Goal: Task Accomplishment & Management: Complete application form

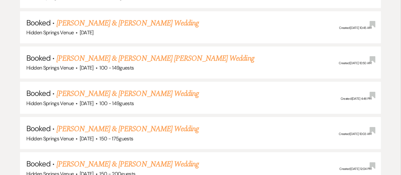
scroll to position [700, 0]
click at [137, 93] on link "[PERSON_NAME] & [PERSON_NAME] Wedding" at bounding box center [128, 93] width 142 height 11
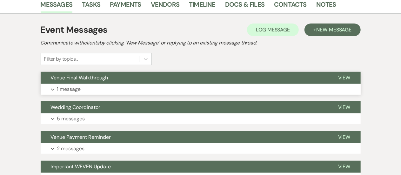
scroll to position [120, 0]
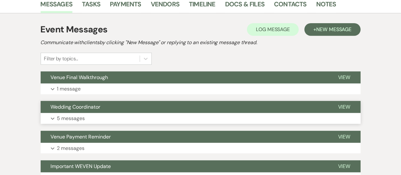
click at [85, 120] on p "5 messages" at bounding box center [71, 118] width 28 height 8
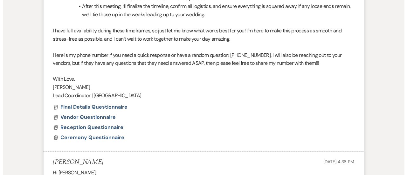
scroll to position [525, 0]
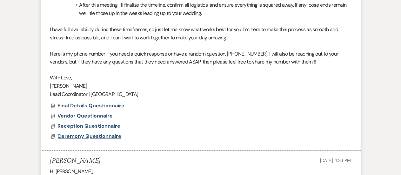
click at [82, 139] on span "Ceremony Questionnaire" at bounding box center [90, 136] width 64 height 7
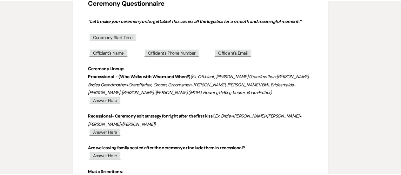
scroll to position [0, 0]
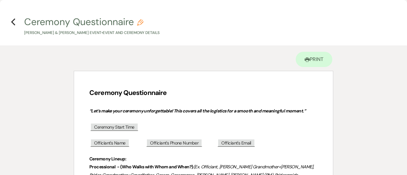
click at [16, 23] on h4 "Previous Ceremony Questionnaire Pencil [PERSON_NAME] & [PERSON_NAME] Event • Ev…" at bounding box center [203, 25] width 407 height 21
click at [11, 22] on use "button" at bounding box center [13, 21] width 4 height 7
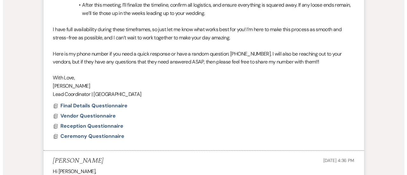
scroll to position [544, 0]
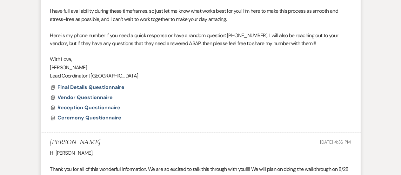
drag, startPoint x: 90, startPoint y: 120, endPoint x: 220, endPoint y: 63, distance: 142.2
click at [220, 64] on p "[PERSON_NAME]" at bounding box center [200, 68] width 301 height 8
drag, startPoint x: 106, startPoint y: 116, endPoint x: 232, endPoint y: 52, distance: 140.9
click at [232, 52] on p at bounding box center [200, 52] width 301 height 8
drag, startPoint x: 85, startPoint y: 118, endPoint x: 191, endPoint y: 136, distance: 106.8
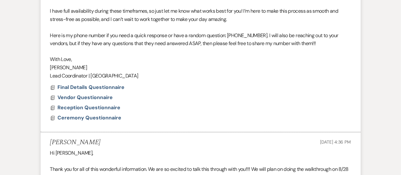
click at [110, 119] on span "Ceremony Questionnaire" at bounding box center [90, 118] width 64 height 7
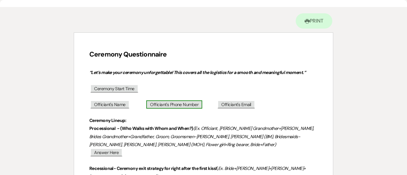
scroll to position [39, 0]
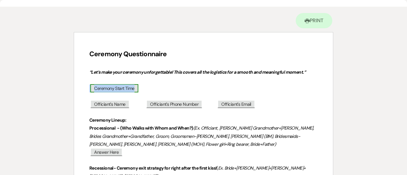
click at [121, 88] on span "Ceremony Start Time" at bounding box center [114, 88] width 48 height 8
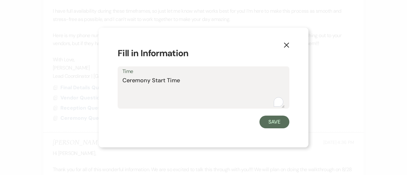
click at [176, 85] on textarea "Ceremony Start Time" at bounding box center [203, 92] width 162 height 32
click at [176, 84] on textarea "Ceremony Start Time" at bounding box center [203, 92] width 162 height 32
type textarea "C"
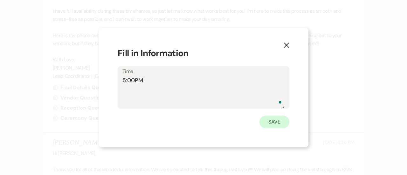
type textarea "5:00PM"
click at [271, 123] on button "Save" at bounding box center [274, 122] width 30 height 13
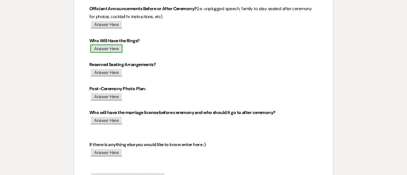
scroll to position [342, 0]
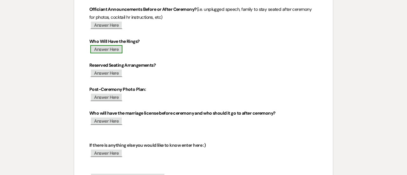
click at [109, 51] on span "Answer Here" at bounding box center [106, 49] width 32 height 8
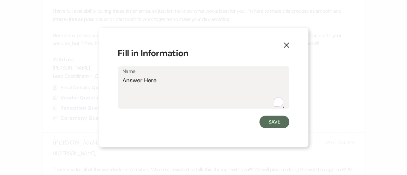
click at [109, 51] on div "X Fill in Information Name Answer Here Save" at bounding box center [203, 88] width 210 height 120
click at [157, 80] on textarea "Answer Here" at bounding box center [203, 92] width 162 height 32
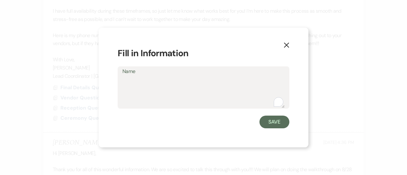
click at [287, 44] on use "button" at bounding box center [286, 45] width 5 height 5
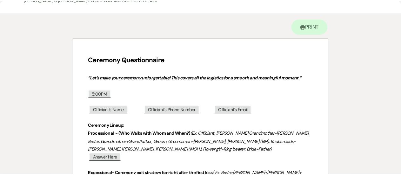
scroll to position [0, 0]
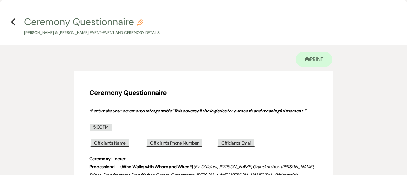
click at [10, 20] on h4 "Previous Ceremony Questionnaire Pencil [PERSON_NAME] & [PERSON_NAME] Event • Ev…" at bounding box center [203, 25] width 407 height 21
click at [15, 22] on icon "Previous" at bounding box center [13, 22] width 5 height 8
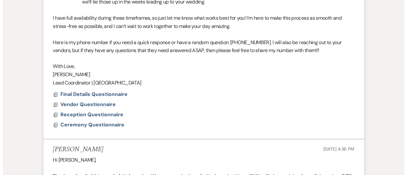
scroll to position [536, 0]
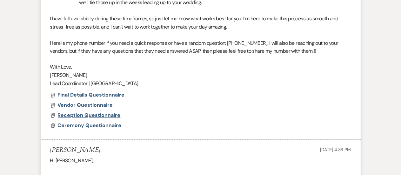
click at [93, 113] on span "Reception Questionnaire" at bounding box center [89, 115] width 63 height 7
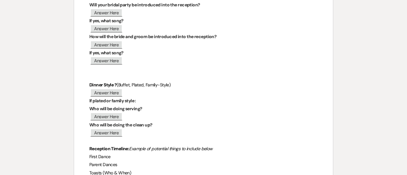
scroll to position [141, 0]
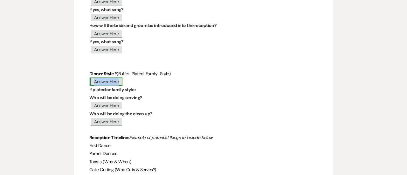
click at [111, 80] on span "Answer Here" at bounding box center [106, 82] width 32 height 8
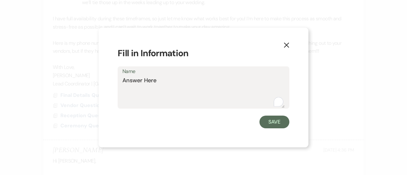
click at [280, 47] on h1 "Fill in Information" at bounding box center [204, 53] width 172 height 13
click at [289, 46] on icon "X" at bounding box center [286, 45] width 6 height 6
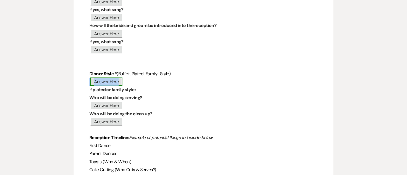
click at [107, 82] on span "Answer Here" at bounding box center [106, 82] width 32 height 8
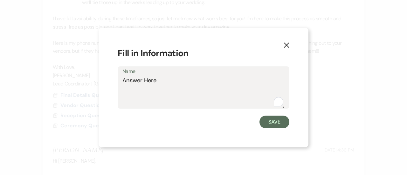
click at [158, 82] on textarea "Answer Here" at bounding box center [203, 92] width 162 height 32
type textarea "A"
type textarea "Buffet"
click at [274, 126] on button "Save" at bounding box center [274, 122] width 30 height 13
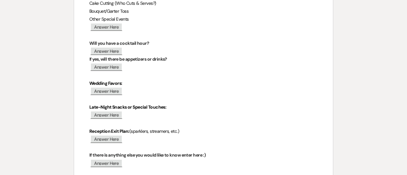
scroll to position [312, 0]
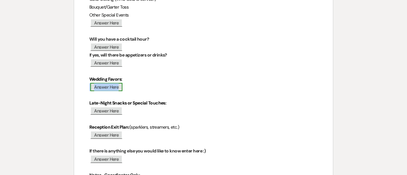
click at [109, 88] on span "Answer Here" at bounding box center [106, 87] width 32 height 8
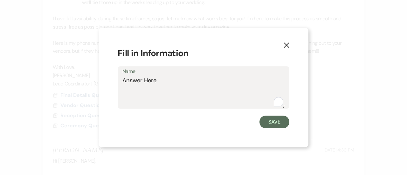
click at [139, 86] on textarea "Answer Here" at bounding box center [203, 92] width 162 height 32
click at [147, 84] on textarea "Answer Here" at bounding box center [203, 92] width 162 height 32
click at [137, 80] on textarea "Mash boxes" at bounding box center [203, 92] width 162 height 32
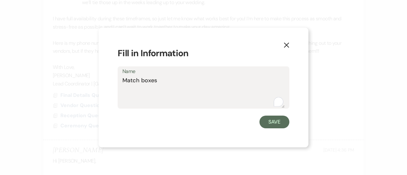
click at [161, 82] on textarea "Match boxes" at bounding box center [203, 92] width 162 height 32
type textarea "Match boxes"
click at [269, 117] on button "Save" at bounding box center [274, 122] width 30 height 13
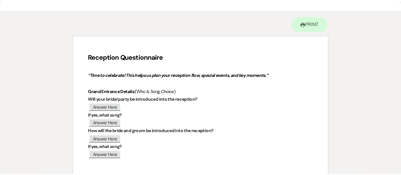
scroll to position [0, 0]
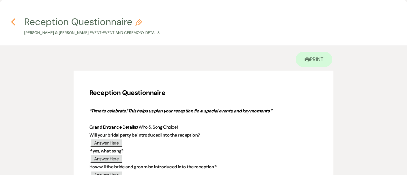
click at [14, 22] on icon "Previous" at bounding box center [13, 22] width 5 height 8
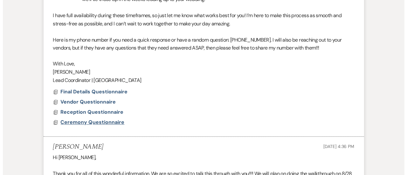
scroll to position [539, 0]
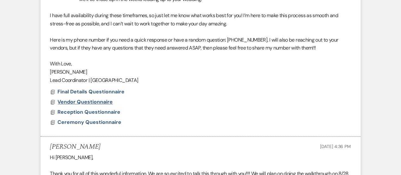
click at [100, 101] on span "Vendor Questionnaire" at bounding box center [85, 102] width 55 height 7
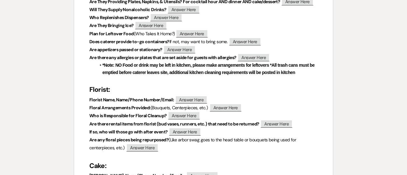
scroll to position [247, 0]
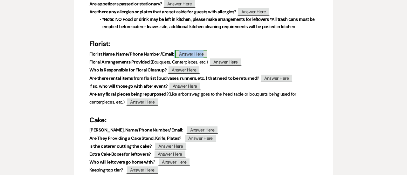
click at [191, 57] on span "Answer Here" at bounding box center [191, 54] width 32 height 8
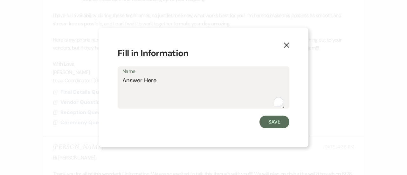
click at [159, 85] on textarea "Answer Here" at bounding box center [203, 92] width 162 height 32
type textarea "May Flowers"
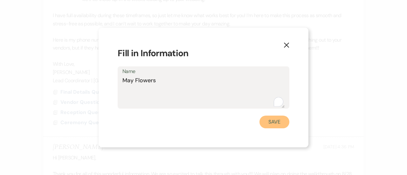
click at [279, 118] on button "Save" at bounding box center [274, 122] width 30 height 13
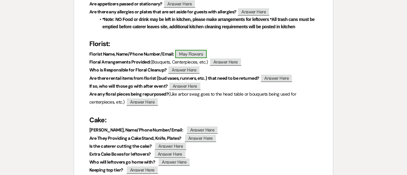
click at [199, 56] on span "May Flowers" at bounding box center [190, 54] width 31 height 8
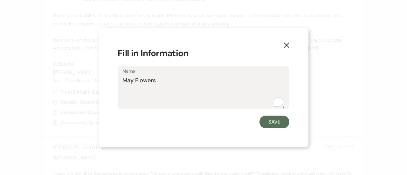
click at [180, 76] on textarea "May Flowers" at bounding box center [203, 92] width 162 height 32
click at [274, 119] on button "Save" at bounding box center [274, 122] width 30 height 13
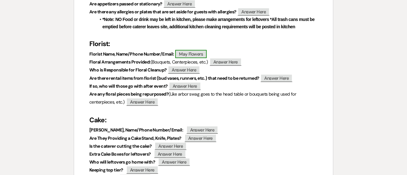
click at [202, 57] on span "May Flowers" at bounding box center [190, 54] width 31 height 8
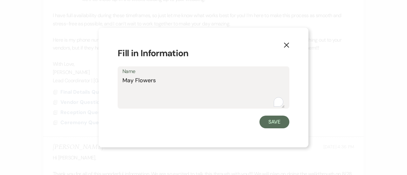
click at [172, 78] on textarea "May Flowers" at bounding box center [203, 92] width 162 height 32
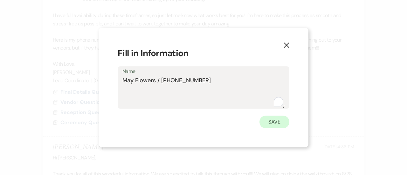
type textarea "May Flowers / [PHONE_NUMBER]"
click at [270, 126] on button "Save" at bounding box center [274, 122] width 30 height 13
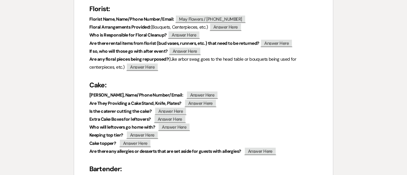
scroll to position [282, 0]
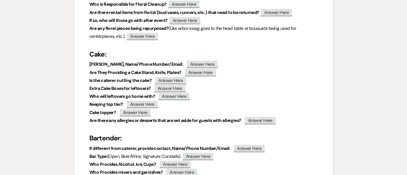
click at [176, 110] on p "Cake topper? ﻿ Answer Here ﻿" at bounding box center [203, 113] width 228 height 8
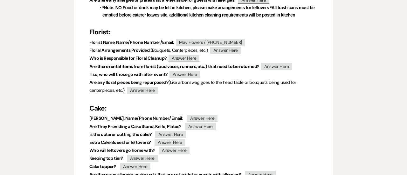
scroll to position [327, 0]
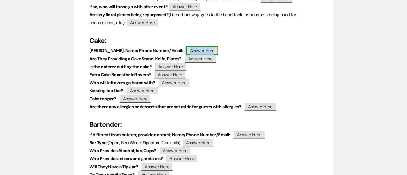
click at [193, 48] on span "Answer Here" at bounding box center [202, 50] width 32 height 8
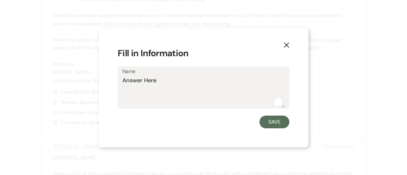
click at [160, 81] on textarea "Answer Here" at bounding box center [203, 92] width 162 height 32
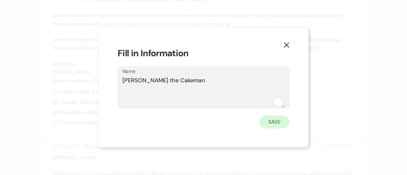
type textarea "[PERSON_NAME] the Cakeman"
click at [277, 126] on button "Save" at bounding box center [274, 122] width 30 height 13
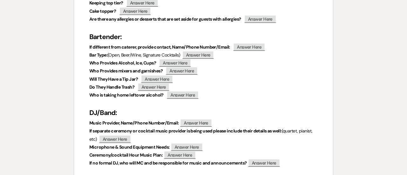
scroll to position [414, 0]
click at [255, 46] on span "Answer Here" at bounding box center [249, 47] width 32 height 8
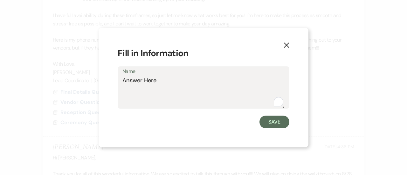
click at [156, 79] on textarea "Answer Here" at bounding box center [203, 92] width 162 height 32
type textarea "Simple Southern Catering"
click at [267, 123] on button "Save" at bounding box center [274, 122] width 30 height 13
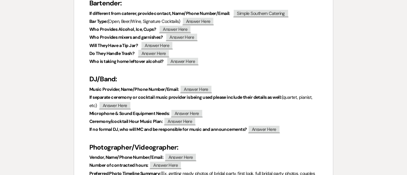
scroll to position [464, 0]
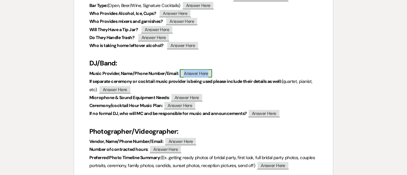
click at [190, 77] on span "Answer Here" at bounding box center [196, 73] width 32 height 8
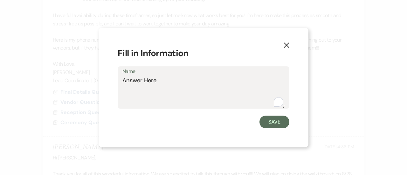
click at [190, 77] on textarea "Answer Here" at bounding box center [203, 92] width 162 height 32
click at [169, 82] on textarea "Answer Here" at bounding box center [203, 92] width 162 height 32
type textarea "Million Dolla Man"
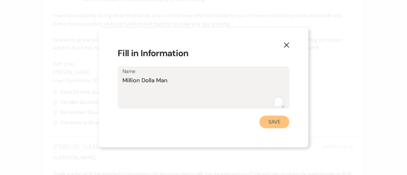
click at [270, 120] on button "Save" at bounding box center [274, 122] width 30 height 13
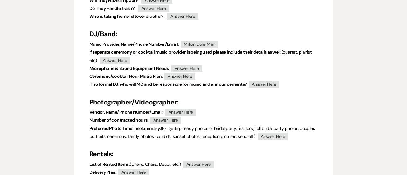
scroll to position [527, 0]
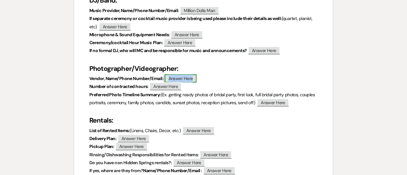
click at [186, 80] on span "Answer Here" at bounding box center [181, 78] width 32 height 8
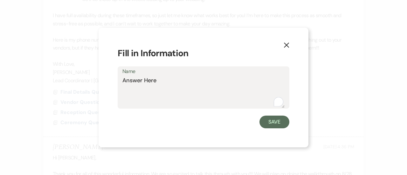
click at [177, 79] on textarea "Answer Here" at bounding box center [203, 92] width 162 height 32
type textarea "O"
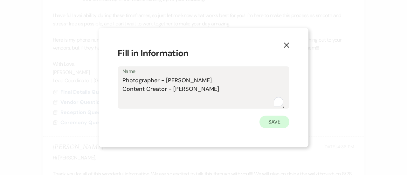
type textarea "Photographer - [PERSON_NAME] Content Creator - [PERSON_NAME]"
click at [282, 124] on button "Save" at bounding box center [274, 122] width 30 height 13
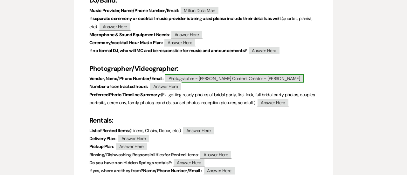
click at [237, 79] on span "Photographer - [PERSON_NAME] Content Creator - [PERSON_NAME]" at bounding box center [234, 78] width 139 height 8
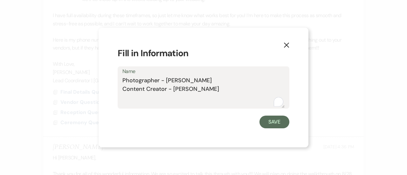
click at [211, 90] on textarea "Photographer - [PERSON_NAME] Content Creator - [PERSON_NAME]" at bounding box center [203, 92] width 162 height 32
click at [205, 77] on textarea "Photographer - [PERSON_NAME] Content Creator - [PERSON_NAME] -" at bounding box center [203, 92] width 162 height 32
type textarea "Photographer - [PERSON_NAME] Content Creator - [PERSON_NAME] -"
click at [279, 127] on button "Save" at bounding box center [274, 122] width 30 height 13
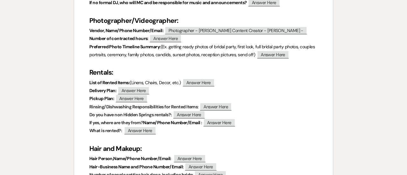
scroll to position [579, 0]
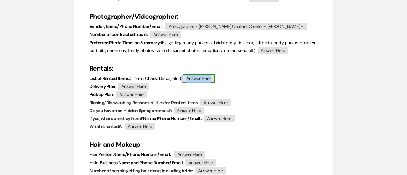
click at [194, 80] on span "Answer Here" at bounding box center [198, 78] width 32 height 8
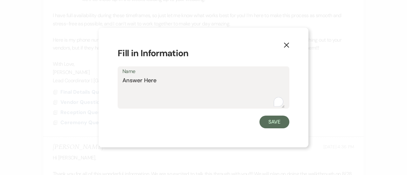
click at [151, 82] on textarea "Answer Here" at bounding box center [203, 92] width 162 height 32
type textarea "n"
type textarea "N/A"
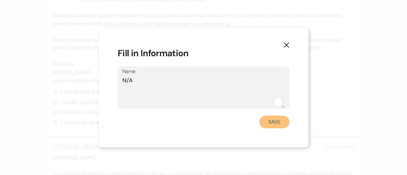
click at [285, 122] on button "Save" at bounding box center [274, 122] width 30 height 13
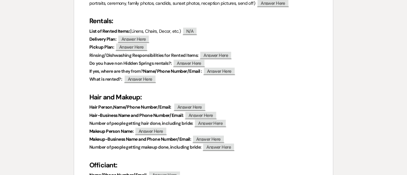
scroll to position [627, 0]
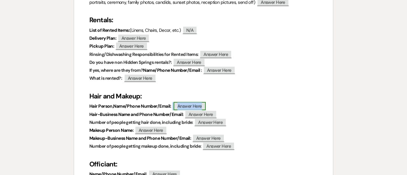
click at [194, 105] on span "Answer Here" at bounding box center [189, 106] width 32 height 8
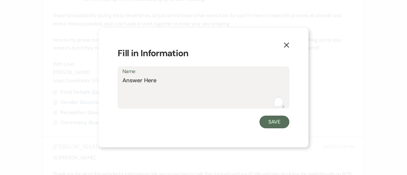
click at [155, 77] on textarea "Answer Here" at bounding box center [203, 92] width 162 height 32
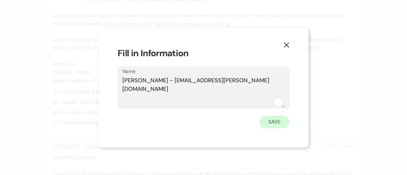
type textarea "[PERSON_NAME] - [EMAIL_ADDRESS][PERSON_NAME][DOMAIN_NAME]"
click at [274, 122] on button "Save" at bounding box center [274, 122] width 30 height 13
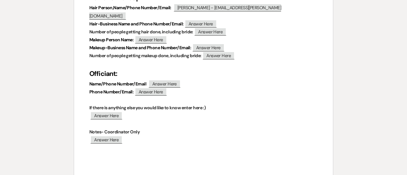
scroll to position [726, 0]
click at [165, 79] on span "Answer Here" at bounding box center [164, 83] width 32 height 8
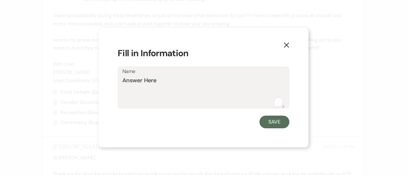
click at [152, 81] on textarea "Answer Here" at bounding box center [203, 92] width 162 height 32
type textarea "A"
type textarea "[PERSON_NAME] -"
click at [271, 123] on button "Save" at bounding box center [274, 122] width 30 height 13
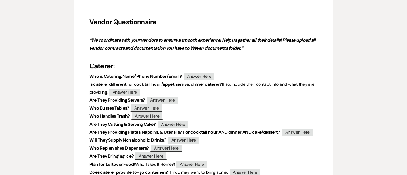
scroll to position [53, 0]
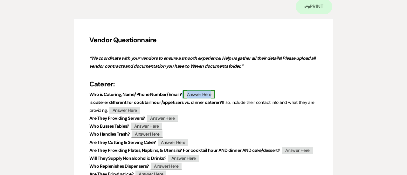
click at [195, 95] on span "Answer Here" at bounding box center [199, 94] width 32 height 8
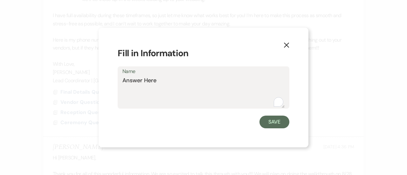
click at [168, 85] on textarea "Answer Here" at bounding box center [203, 92] width 162 height 32
type textarea "Simple Southern Catering"
click at [287, 121] on button "Save" at bounding box center [274, 122] width 30 height 13
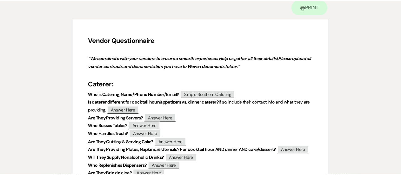
scroll to position [0, 0]
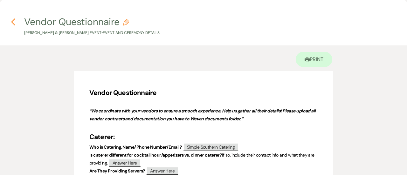
click at [15, 22] on icon "Previous" at bounding box center [13, 22] width 5 height 8
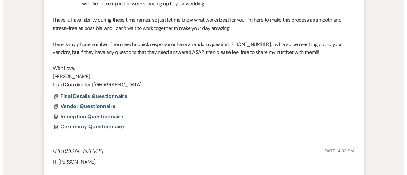
scroll to position [534, 0]
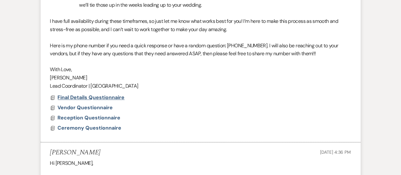
click at [101, 96] on span "Final Details Questionnaire" at bounding box center [91, 97] width 67 height 7
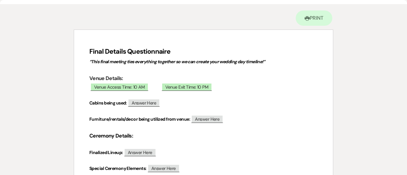
scroll to position [42, 0]
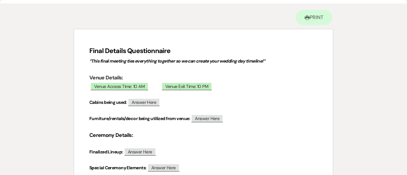
click at [168, 98] on p "Cabins being used: ﻿ Answer Here ﻿" at bounding box center [203, 102] width 228 height 8
click at [173, 106] on p "Cabins being used: ﻿ Answer Here ﻿" at bounding box center [203, 102] width 228 height 8
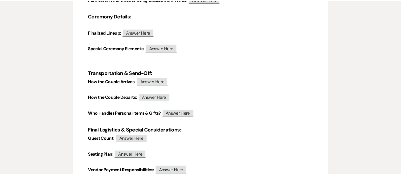
scroll to position [0, 0]
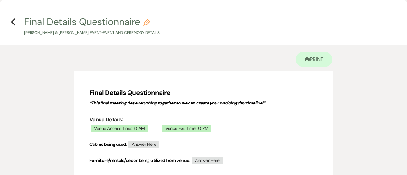
click at [16, 22] on h4 "Previous Final Details Questionnaire Pencil [PERSON_NAME] & [PERSON_NAME] Event…" at bounding box center [203, 25] width 407 height 21
click at [13, 22] on icon "Previous" at bounding box center [13, 22] width 5 height 8
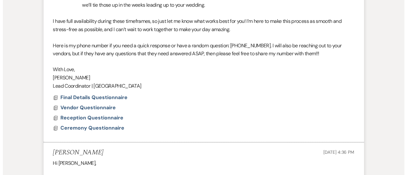
scroll to position [525, 0]
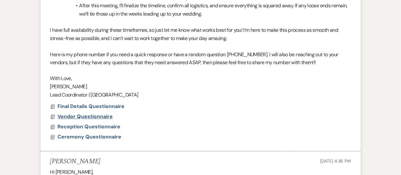
click at [105, 115] on span "Vendor Questionnaire" at bounding box center [85, 116] width 55 height 7
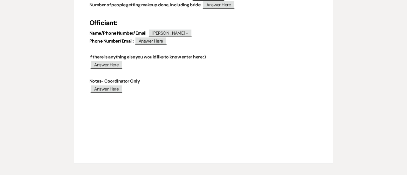
scroll to position [756, 0]
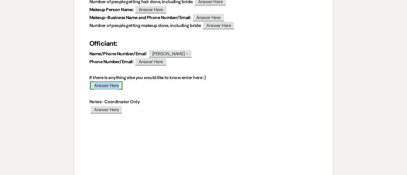
click at [116, 81] on span "Answer Here" at bounding box center [106, 85] width 32 height 8
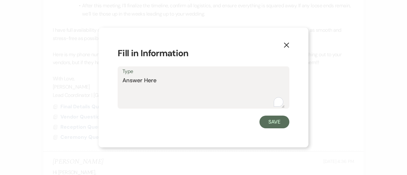
click at [145, 83] on textarea "Answer Here" at bounding box center [203, 92] width 162 height 32
type textarea "Looking into Nooga Shuttles"
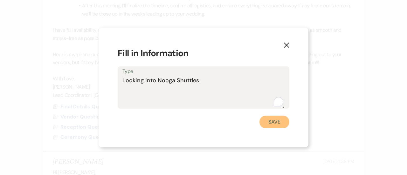
click at [278, 120] on button "Save" at bounding box center [274, 122] width 30 height 13
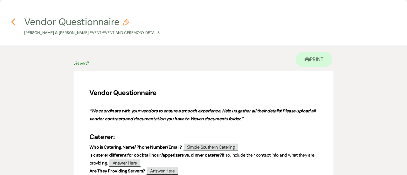
click at [14, 19] on icon "Previous" at bounding box center [13, 22] width 5 height 8
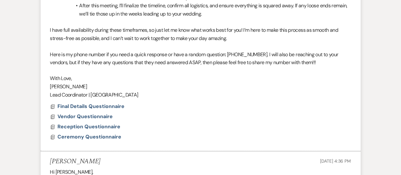
click at [104, 105] on span "Final Details Questionnaire" at bounding box center [91, 106] width 67 height 7
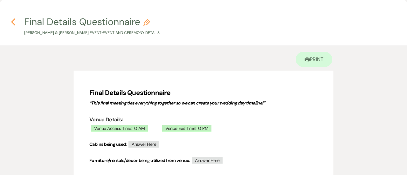
click at [12, 21] on icon "Previous" at bounding box center [13, 22] width 5 height 8
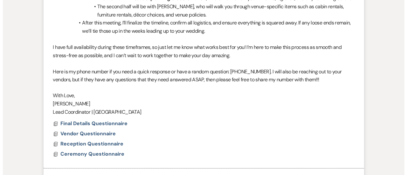
scroll to position [508, 0]
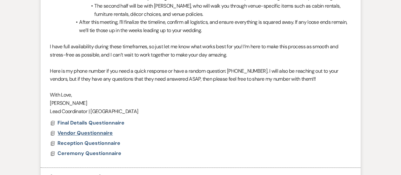
click at [92, 134] on span "Vendor Questionnaire" at bounding box center [85, 133] width 55 height 7
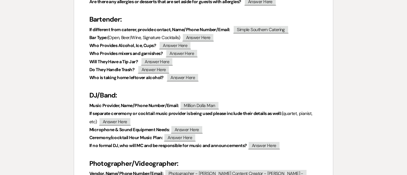
scroll to position [438, 0]
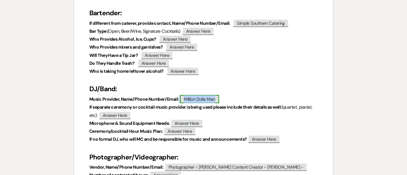
click at [212, 100] on span "Million Dolla Man" at bounding box center [199, 99] width 39 height 8
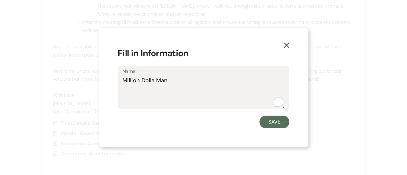
click at [187, 90] on textarea "Million Dolla Man" at bounding box center [203, 92] width 162 height 32
click at [142, 90] on textarea "Million Dolla Man Simple Strings" at bounding box center [203, 92] width 162 height 32
click at [179, 87] on textarea "Million Dolla Man Southern Strings" at bounding box center [203, 92] width 162 height 32
type textarea "Million Dolla Man Southern Strings -"
click at [257, 121] on div "Save" at bounding box center [204, 122] width 172 height 13
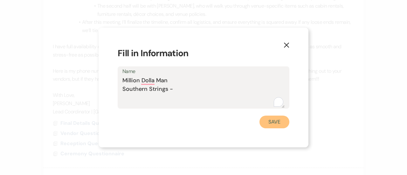
click at [280, 124] on button "Save" at bounding box center [274, 122] width 30 height 13
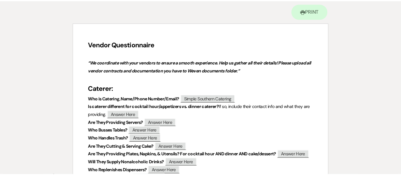
scroll to position [0, 0]
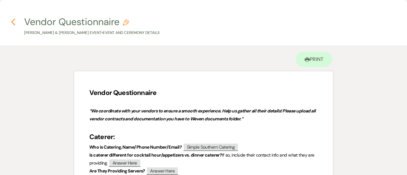
click at [15, 25] on use "button" at bounding box center [13, 21] width 4 height 7
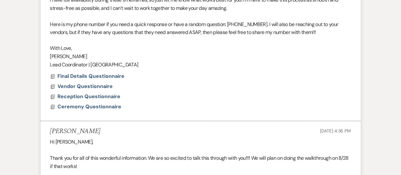
scroll to position [554, 0]
